Goal: Navigation & Orientation: Find specific page/section

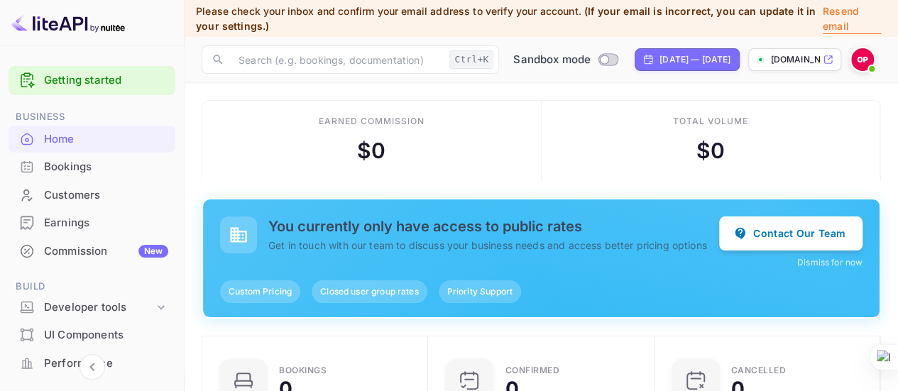
scroll to position [219, 207]
click at [54, 161] on div "Bookings" at bounding box center [106, 167] width 124 height 16
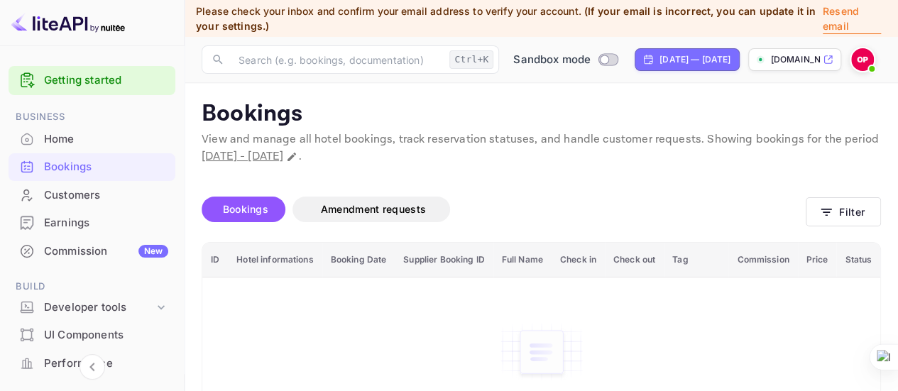
click at [92, 80] on link "Getting started" at bounding box center [106, 80] width 124 height 16
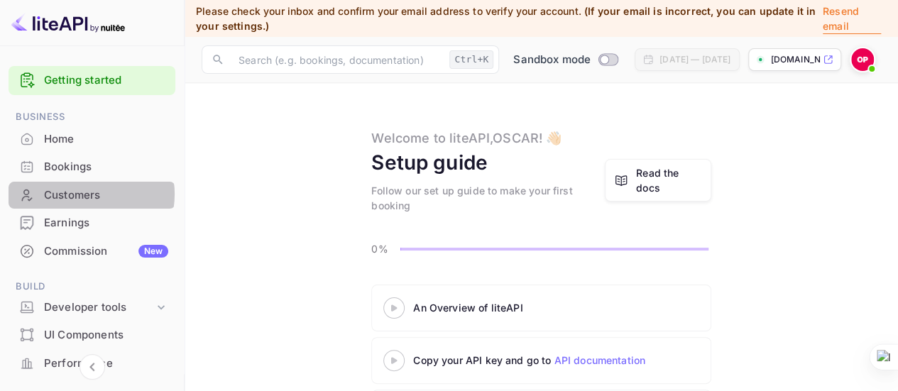
click at [82, 194] on div "Customers" at bounding box center [106, 196] width 124 height 16
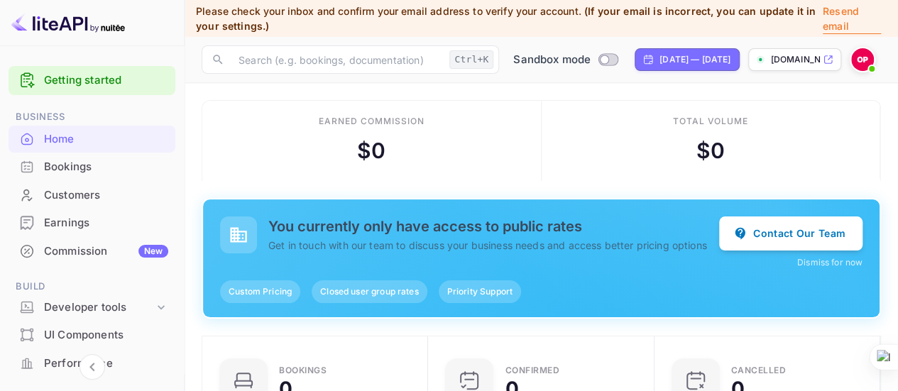
click at [861, 62] on img at bounding box center [863, 59] width 23 height 23
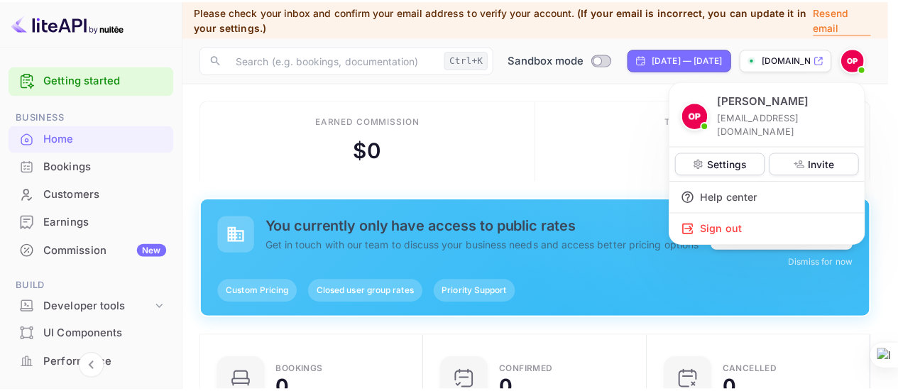
scroll to position [219, 207]
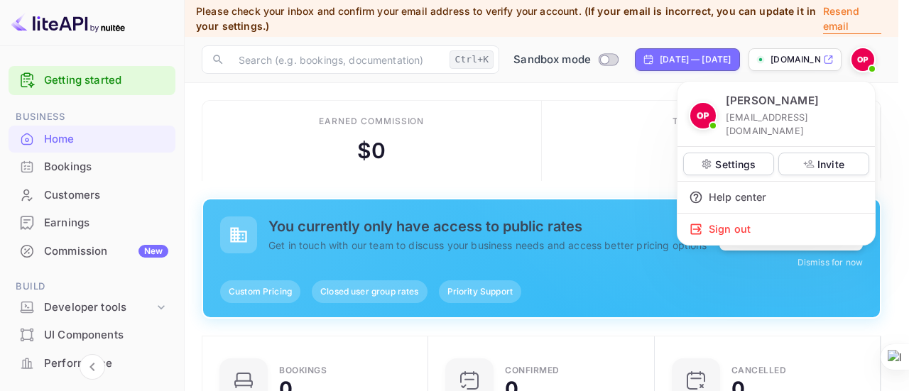
click at [195, 134] on div at bounding box center [454, 195] width 909 height 391
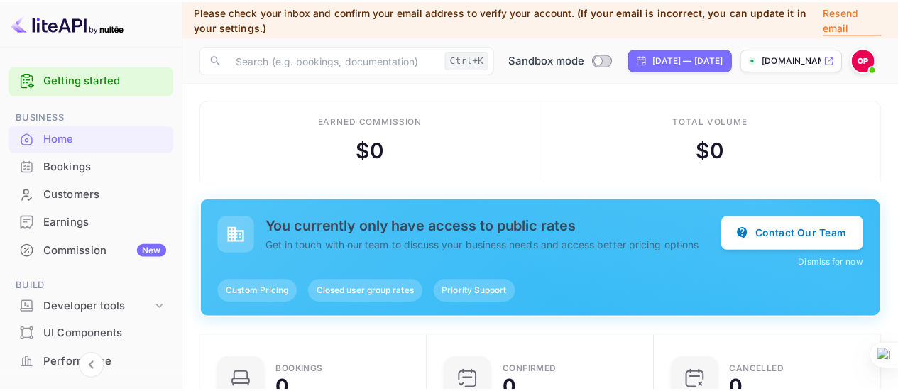
scroll to position [219, 207]
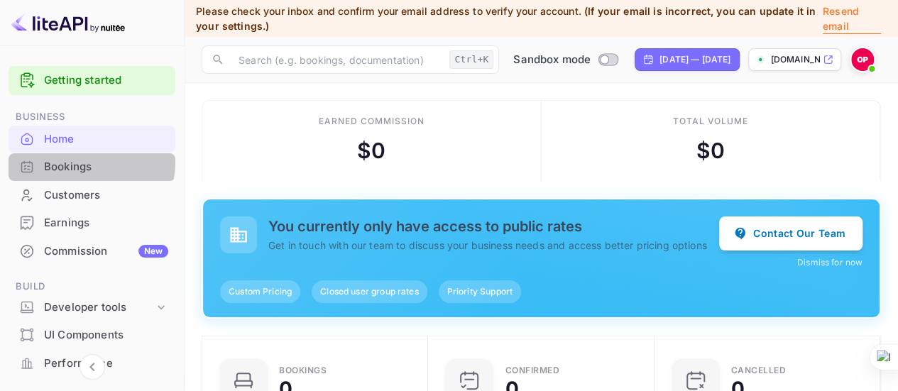
click at [86, 163] on div "Bookings" at bounding box center [106, 167] width 124 height 16
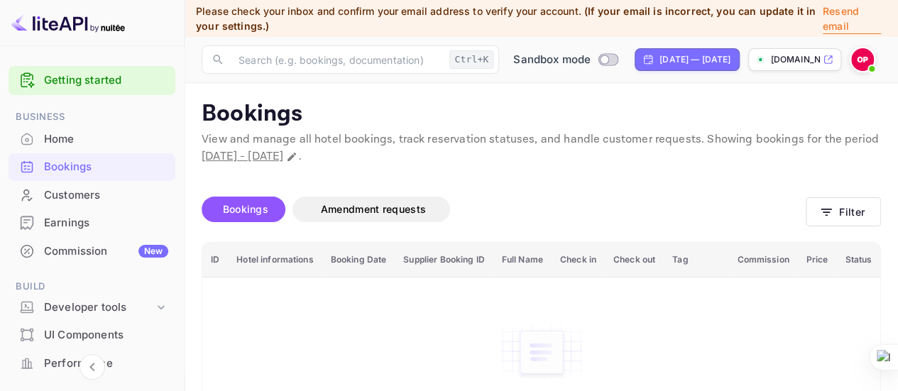
click at [50, 20] on img at bounding box center [68, 22] width 114 height 23
